Goal: Task Accomplishment & Management: Use online tool/utility

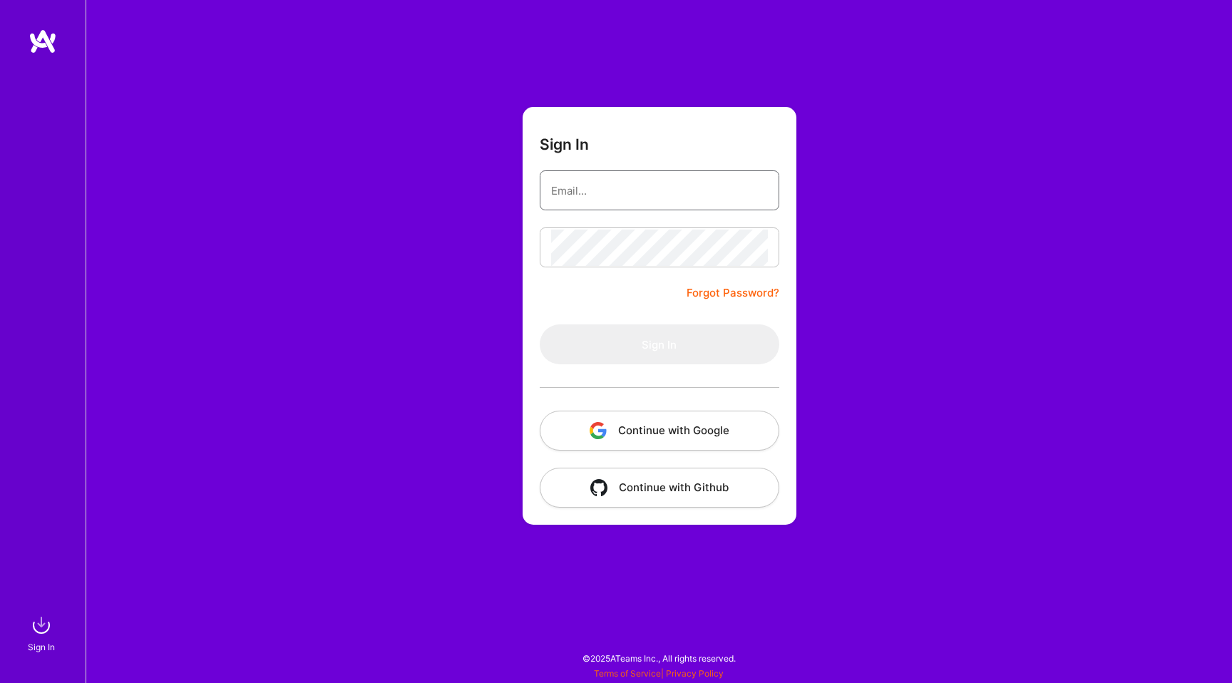
type input "hello@patryk.me"
click at [654, 206] on input "hello@patryk.me" at bounding box center [659, 191] width 217 height 36
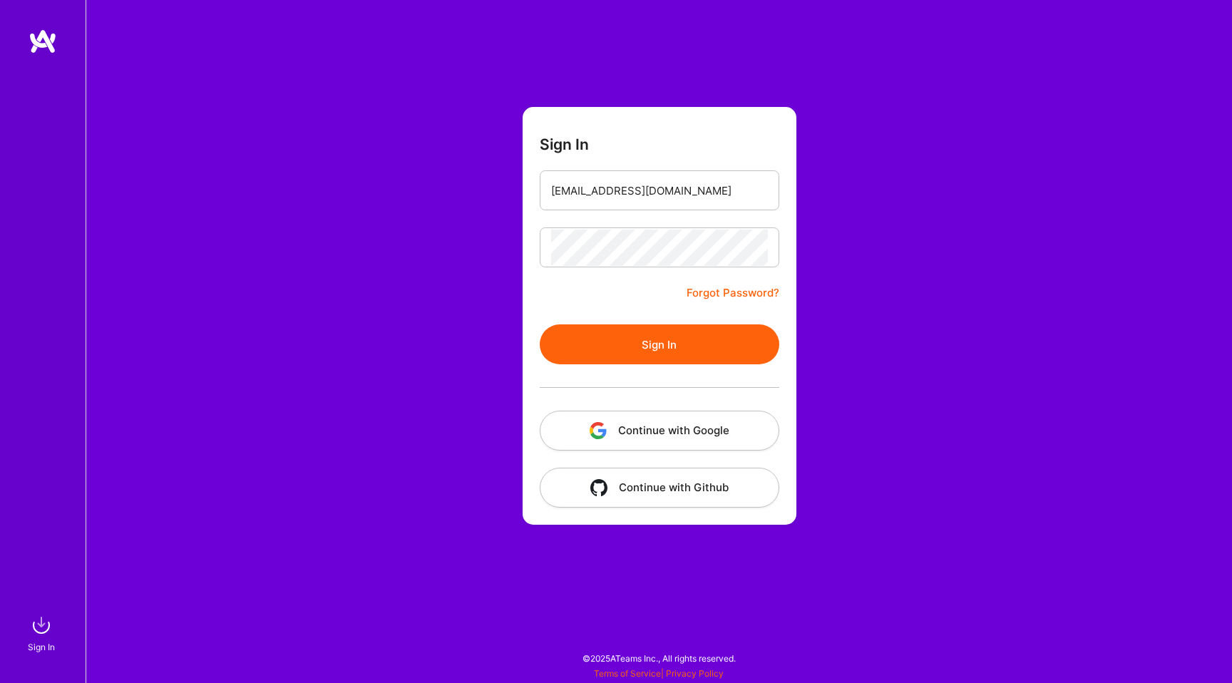
click at [597, 344] on button "Sign In" at bounding box center [660, 344] width 240 height 40
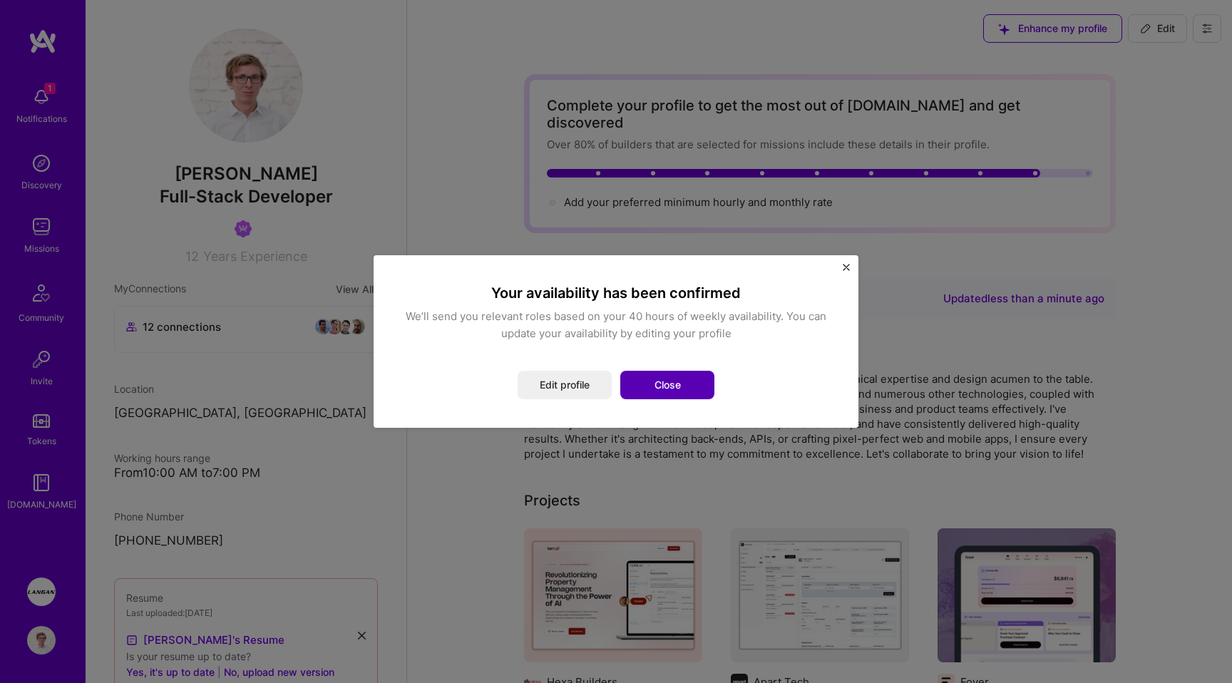
click at [654, 386] on button "Close" at bounding box center [667, 385] width 94 height 29
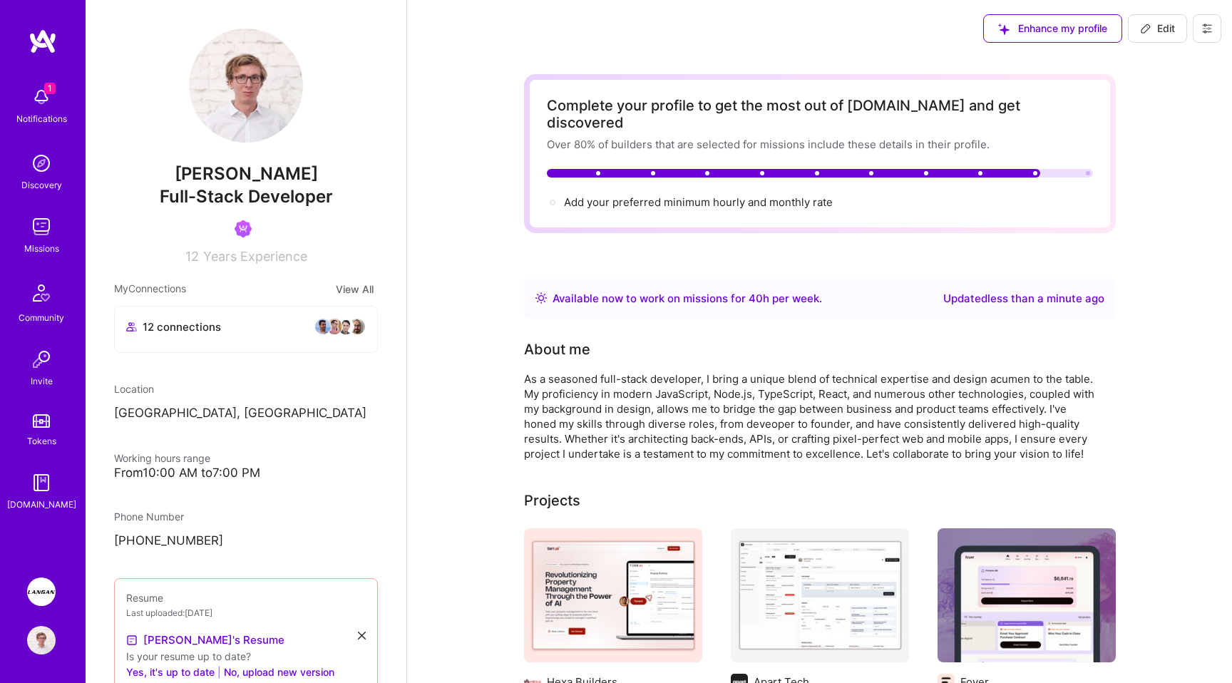
click at [43, 248] on div "Missions" at bounding box center [41, 248] width 35 height 15
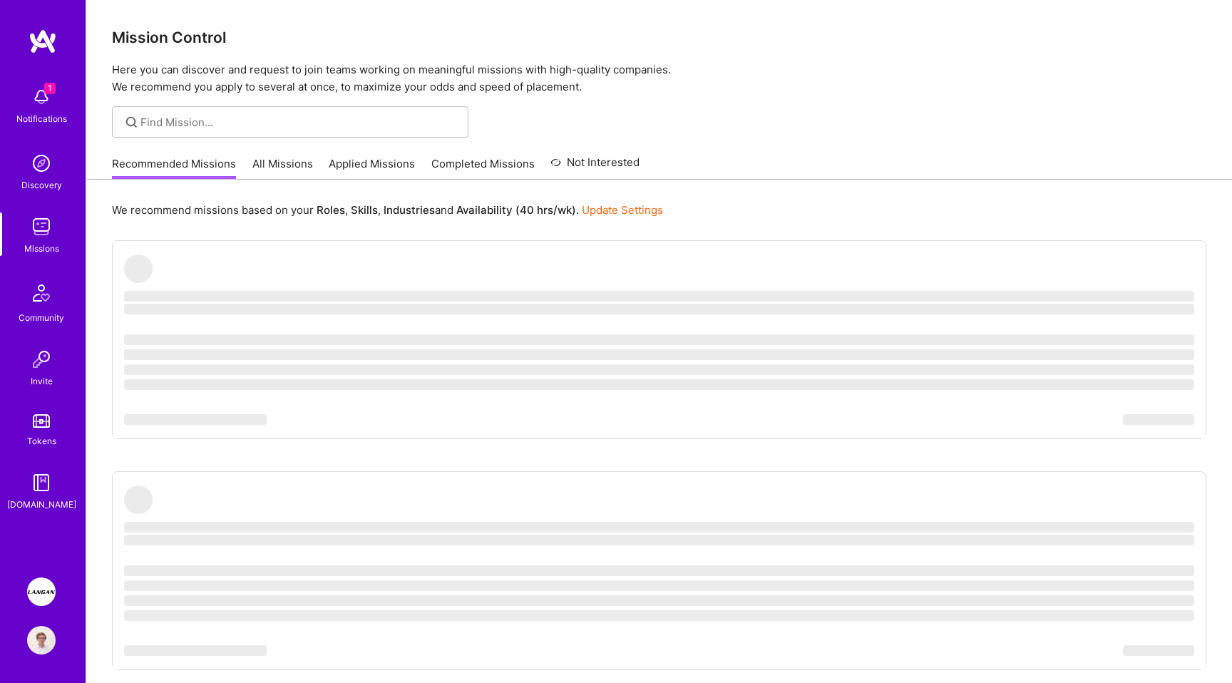
click at [270, 154] on div "Recommended Missions All Missions Applied Missions Completed Missions Not Inter…" at bounding box center [375, 163] width 527 height 31
click at [282, 170] on link "All Missions" at bounding box center [282, 168] width 61 height 24
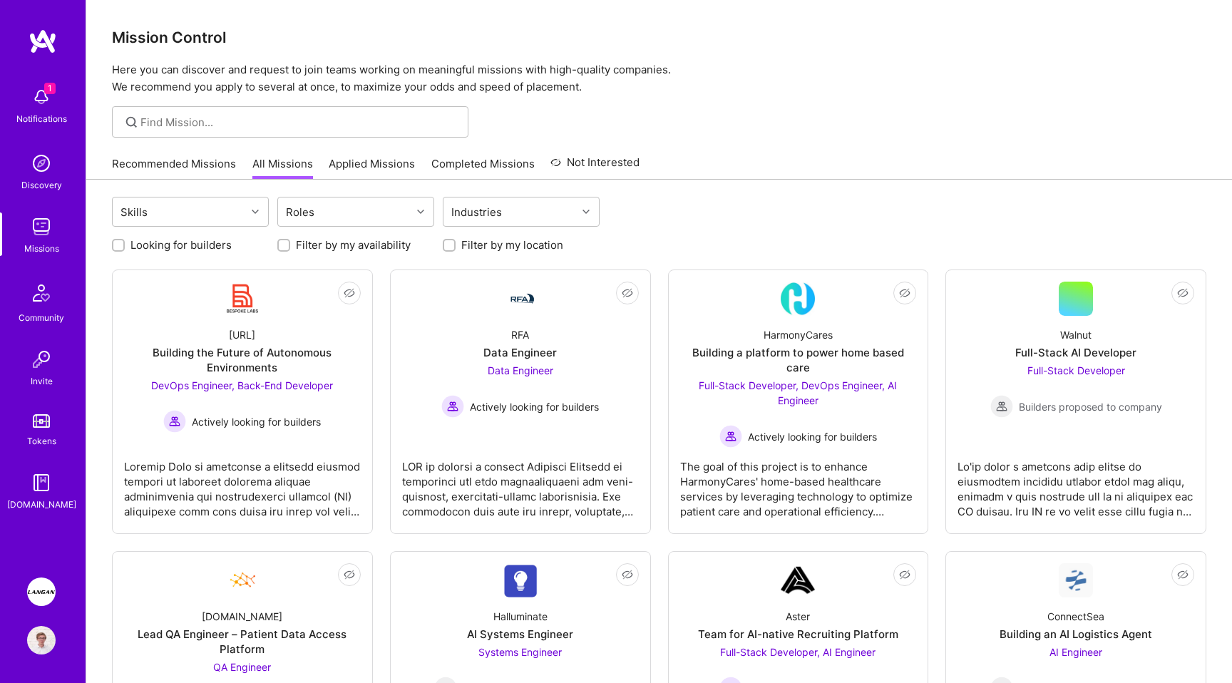
click at [202, 242] on label "Looking for builders" at bounding box center [180, 244] width 101 height 15
click at [125, 242] on input "Looking for builders" at bounding box center [120, 246] width 10 height 10
checkbox input "true"
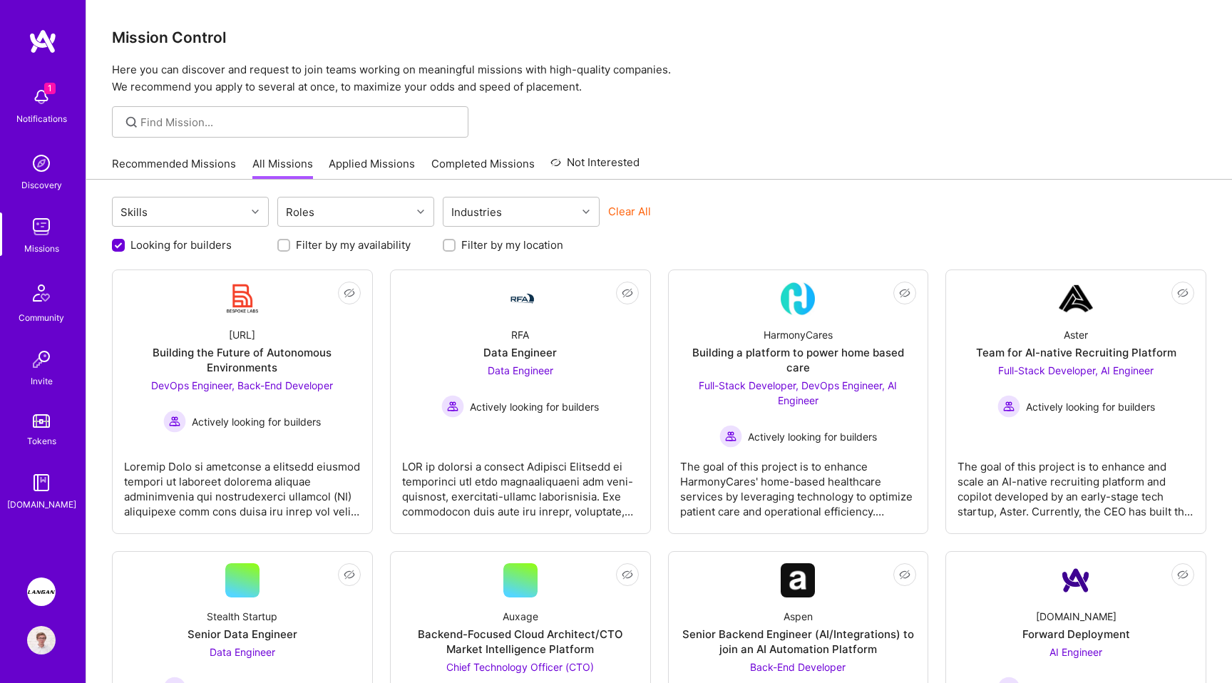
click at [475, 252] on label "Filter by my location" at bounding box center [512, 244] width 102 height 15
click at [456, 251] on input "Filter by my location" at bounding box center [451, 246] width 10 height 10
checkbox input "true"
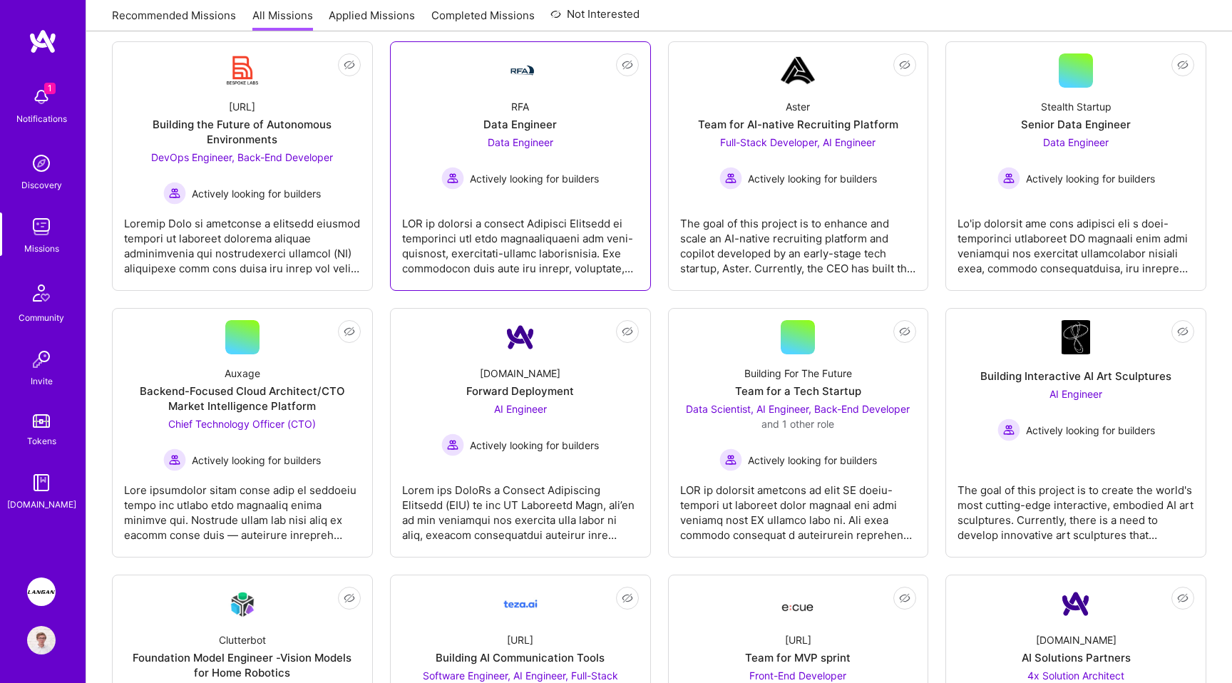
scroll to position [229, 0]
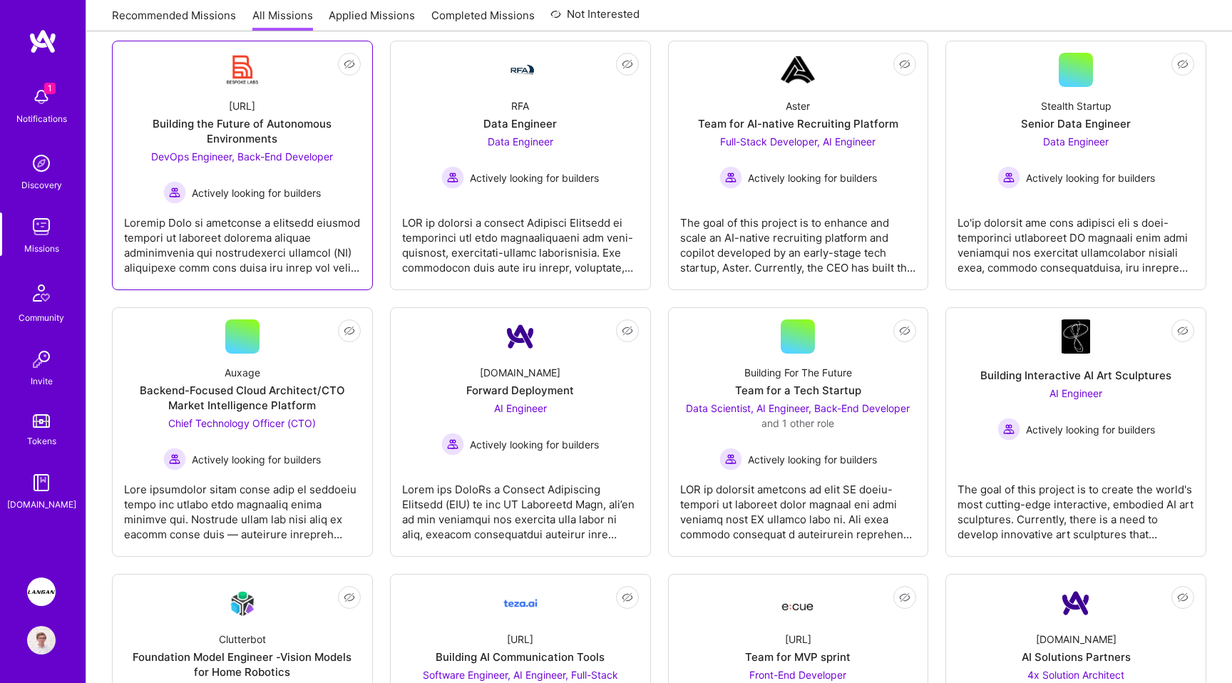
click at [307, 251] on div at bounding box center [242, 239] width 237 height 71
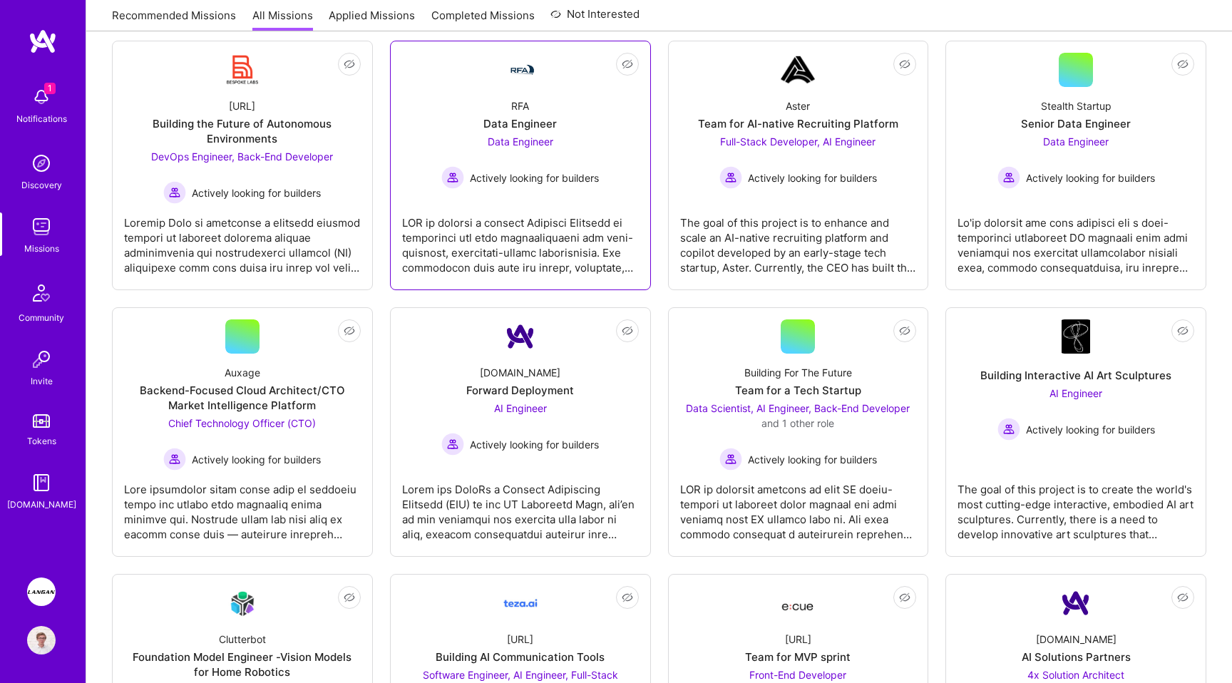
click at [501, 252] on div at bounding box center [520, 239] width 237 height 71
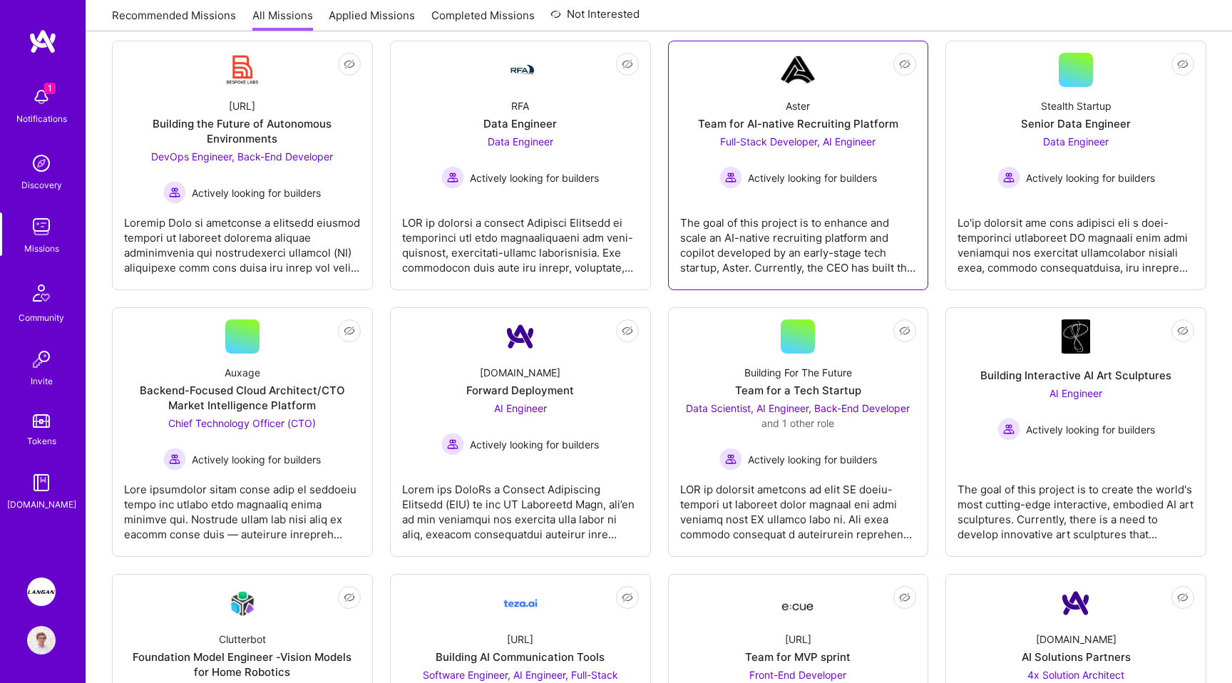
click at [786, 234] on div "The goal of this project is to enhance and scale an AI-native recruiting platfo…" at bounding box center [798, 239] width 237 height 71
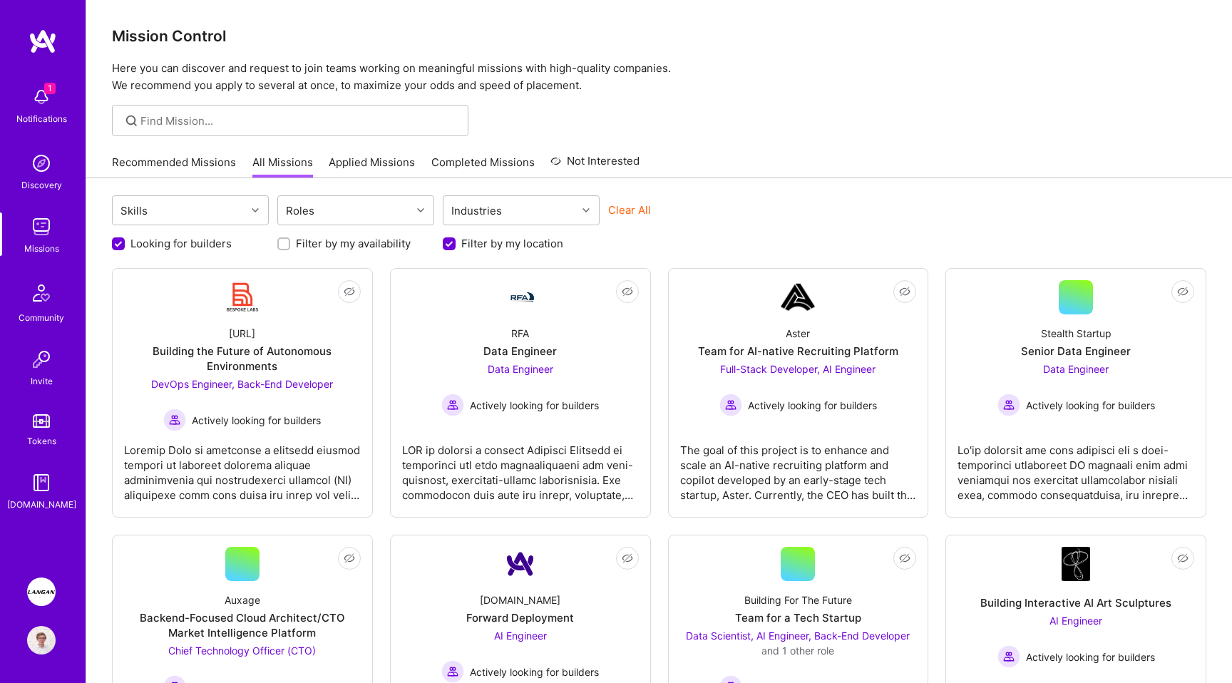
scroll to position [0, 0]
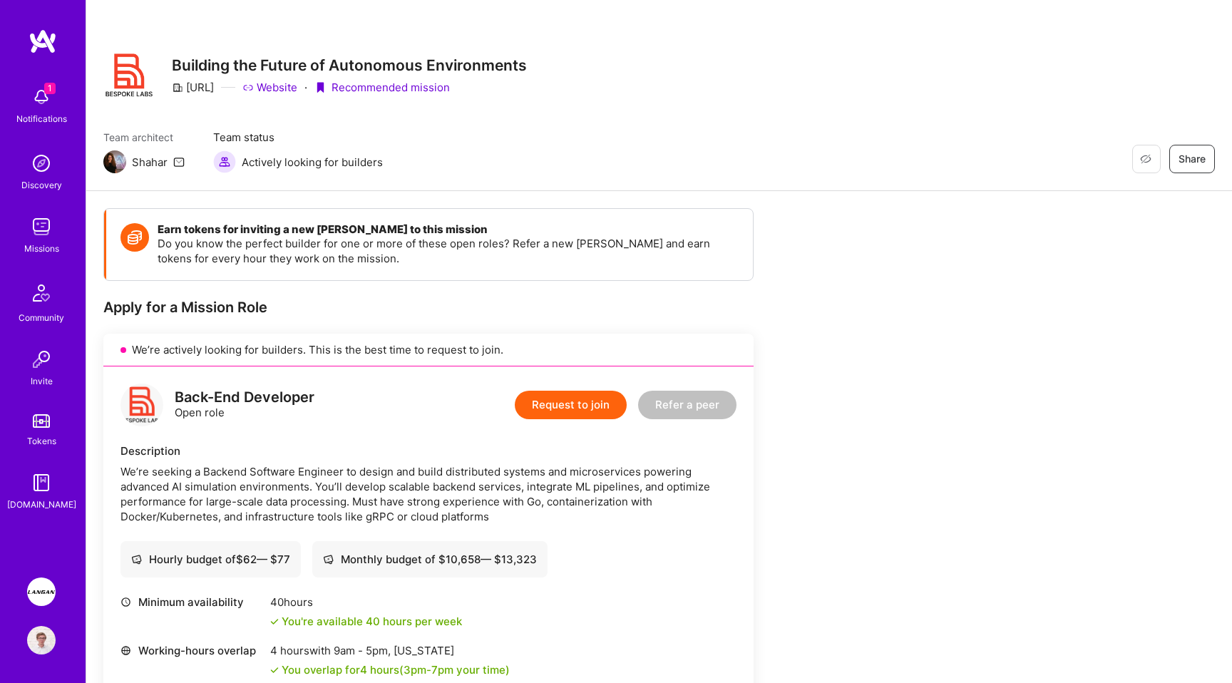
click at [297, 92] on link "Website" at bounding box center [269, 87] width 55 height 15
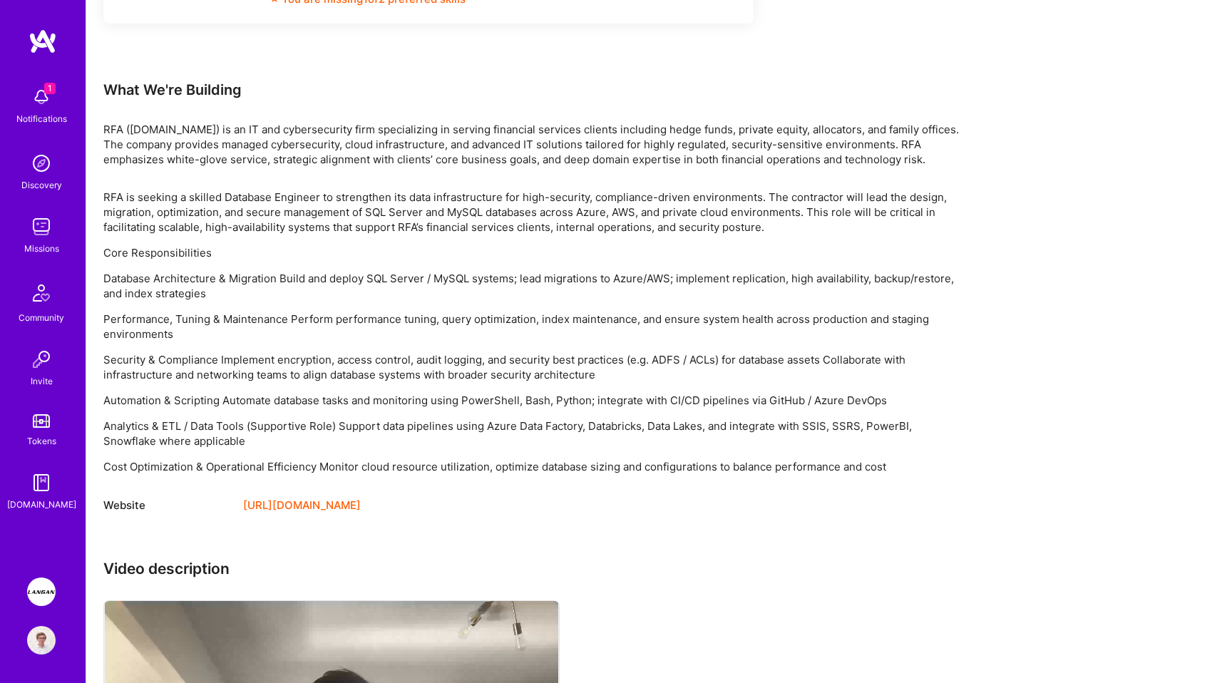
scroll to position [974, 0]
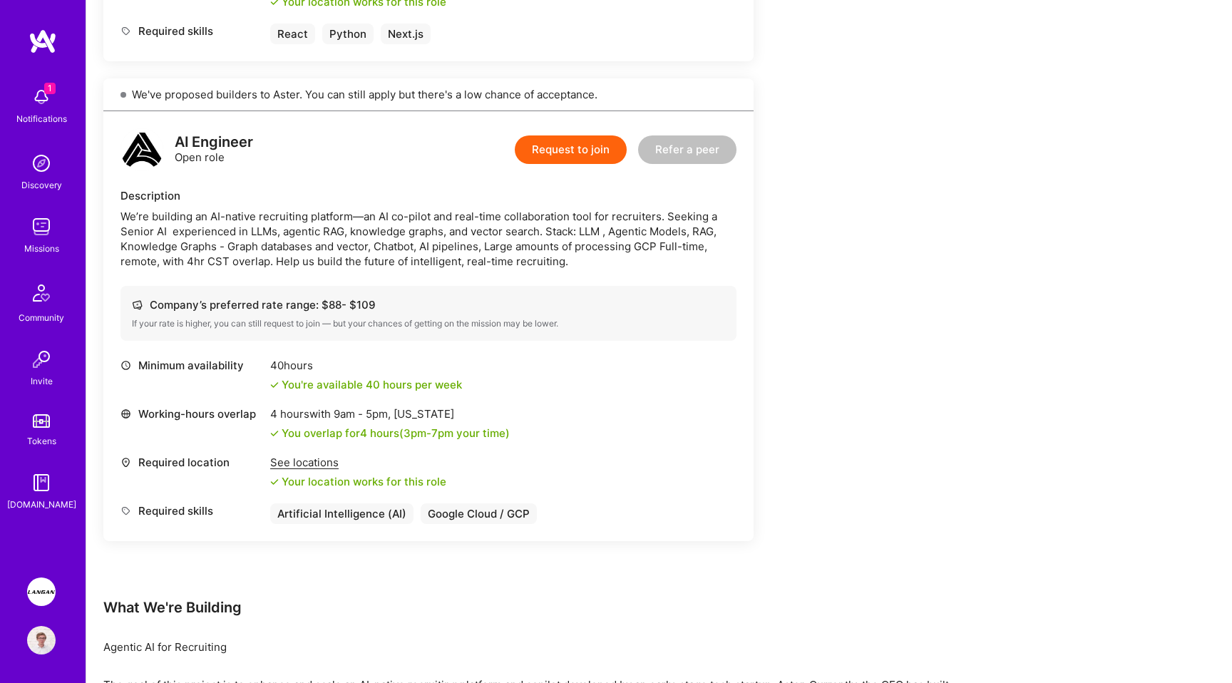
scroll to position [922, 0]
